Goal: Task Accomplishment & Management: Manage account settings

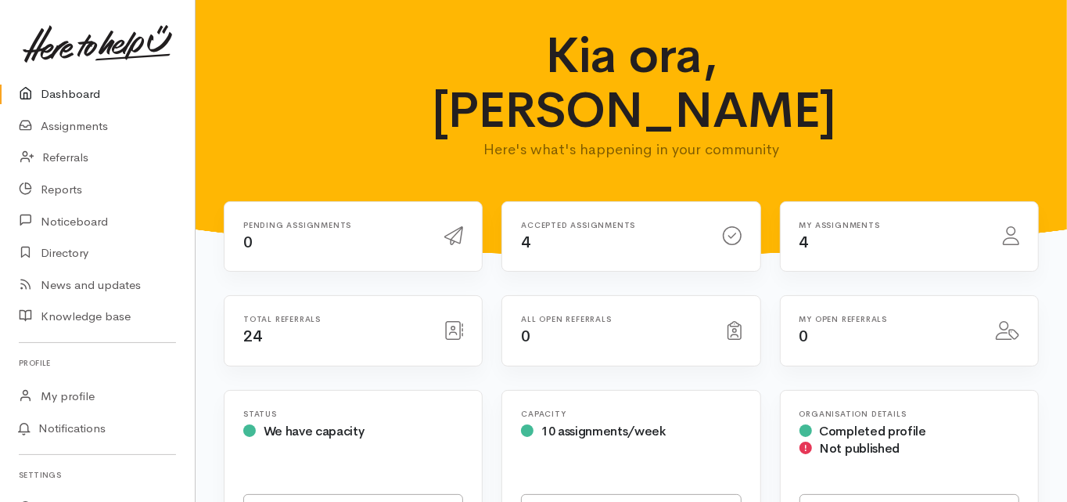
click at [72, 95] on link "Dashboard" at bounding box center [97, 94] width 195 height 32
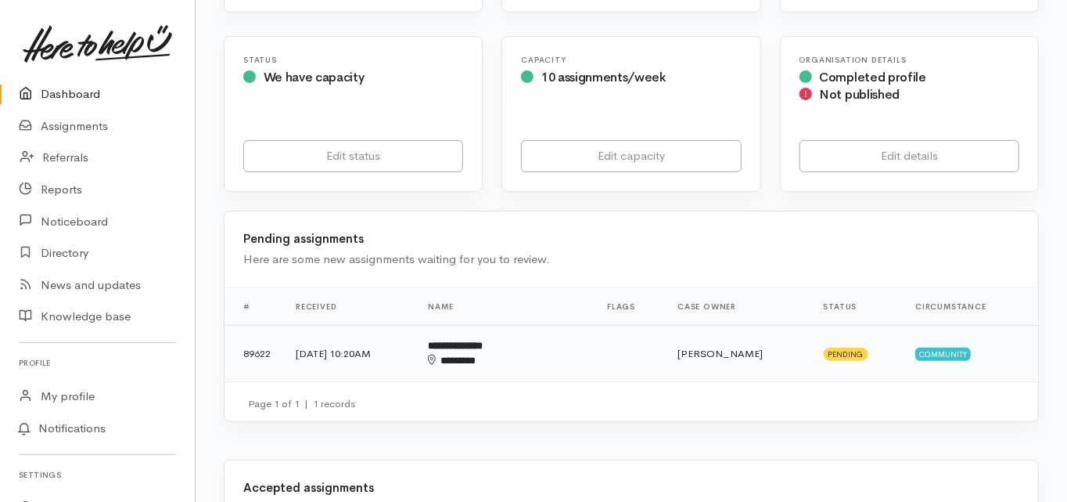
scroll to position [438, 0]
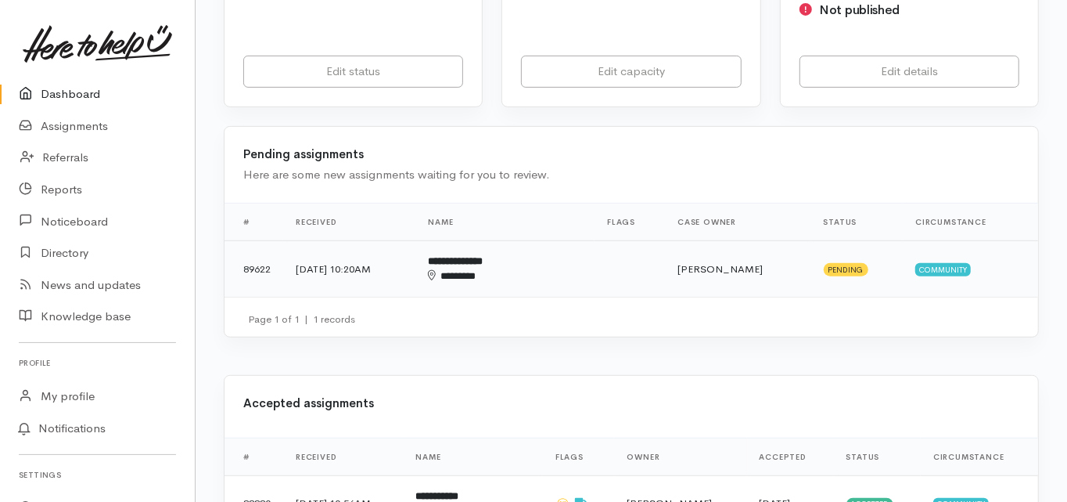
click at [506, 268] on div "********" at bounding box center [483, 275] width 110 height 15
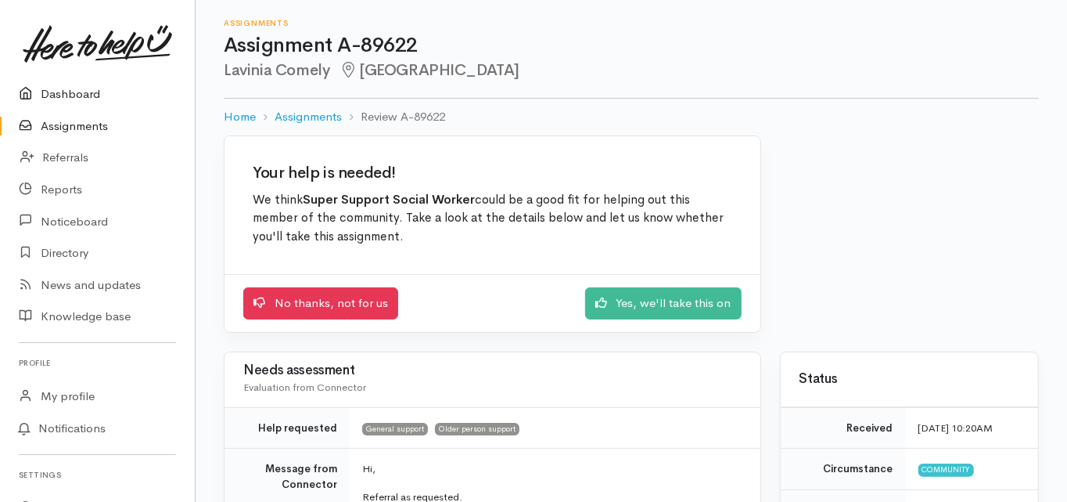
click at [73, 95] on link "Dashboard" at bounding box center [97, 94] width 195 height 32
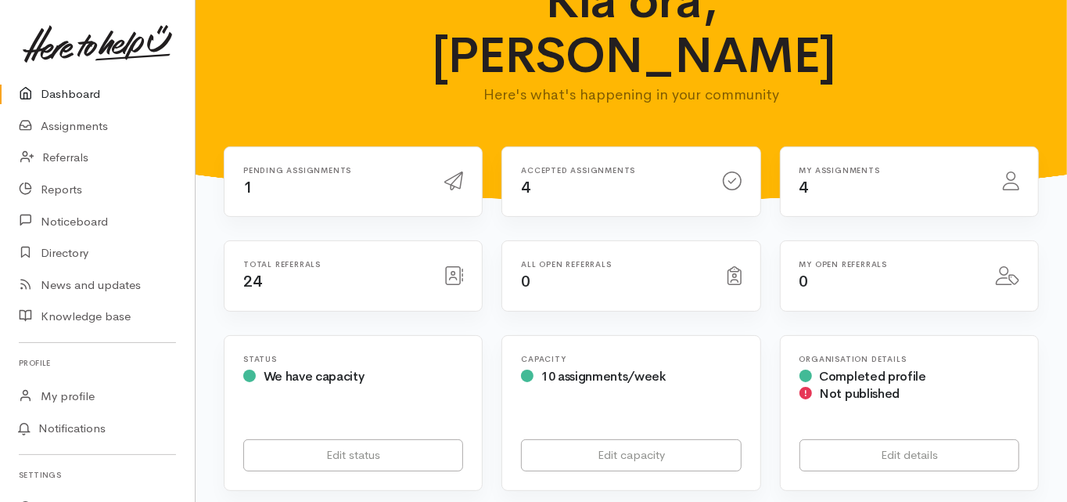
scroll to position [250, 0]
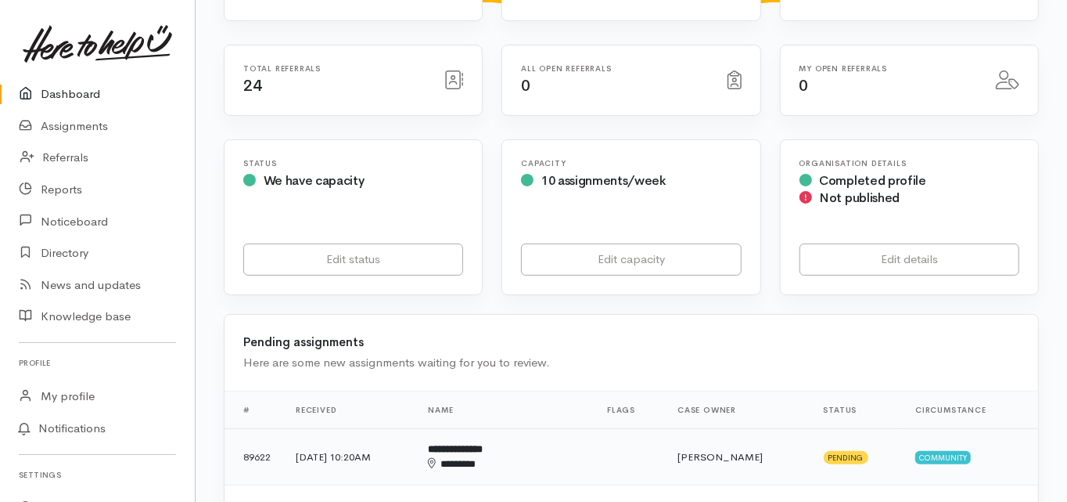
click at [502, 456] on div "********" at bounding box center [483, 463] width 110 height 15
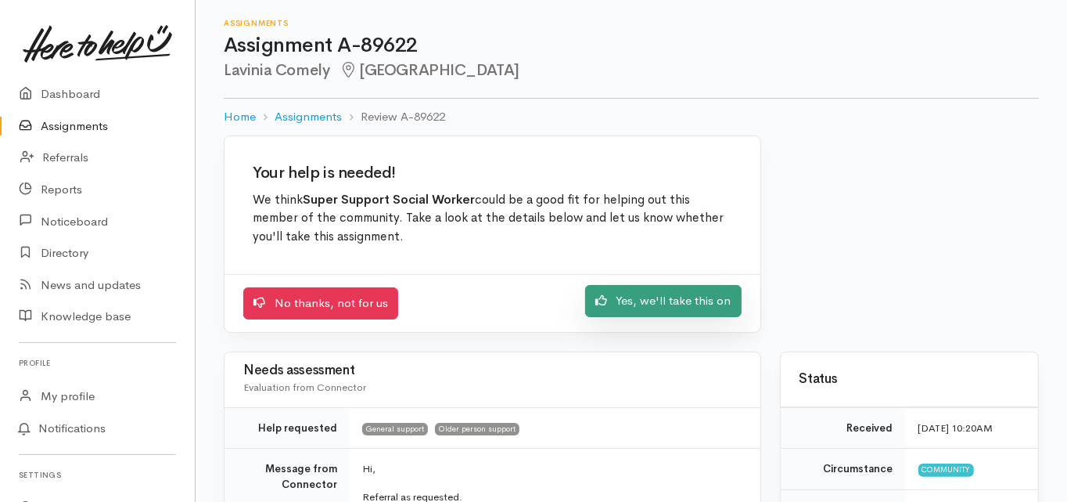
click at [642, 307] on link "Yes, we'll take this on" at bounding box center [663, 301] width 156 height 32
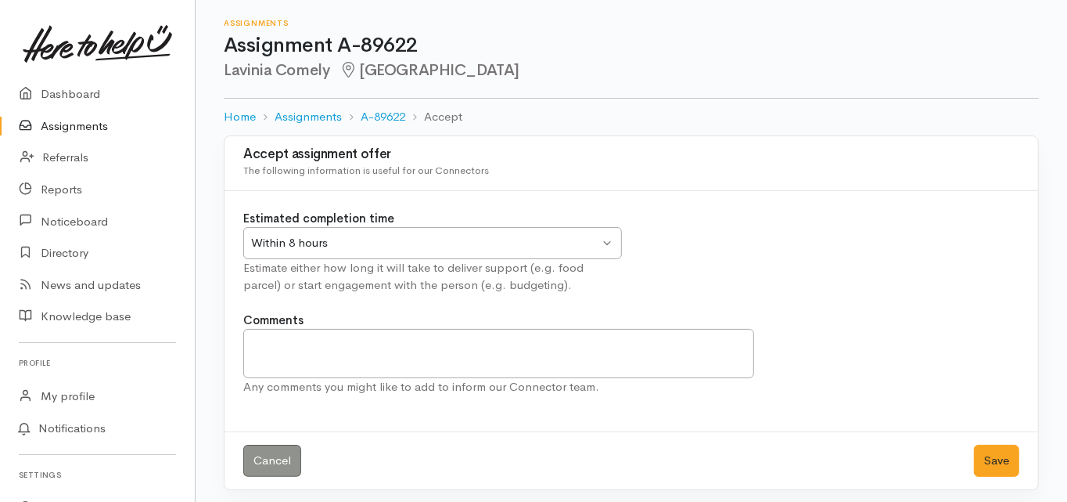
click at [374, 238] on div "Within 8 hours" at bounding box center [425, 243] width 348 height 18
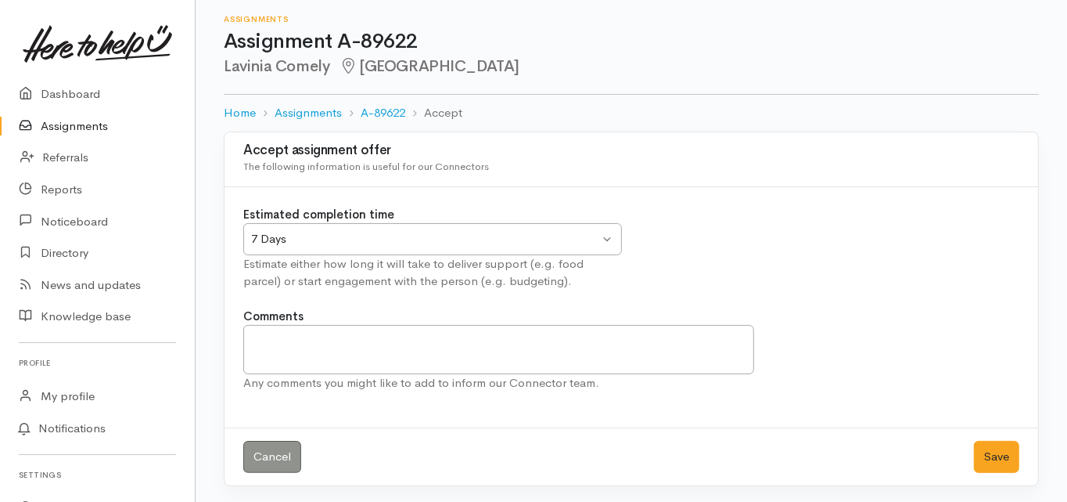
scroll to position [4, 0]
click at [993, 453] on button "Save" at bounding box center [996, 457] width 45 height 32
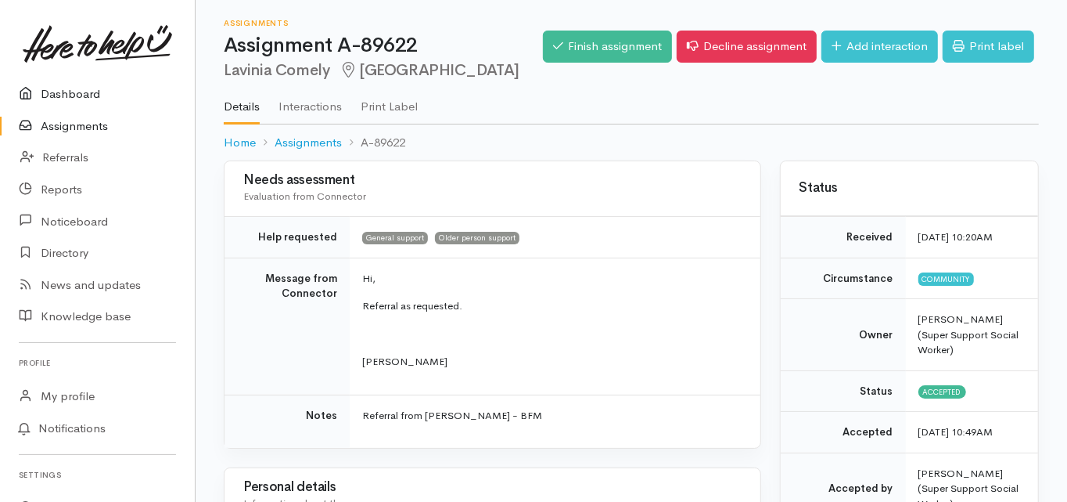
click at [80, 91] on link "Dashboard" at bounding box center [97, 94] width 195 height 32
